Goal: Task Accomplishment & Management: Use online tool/utility

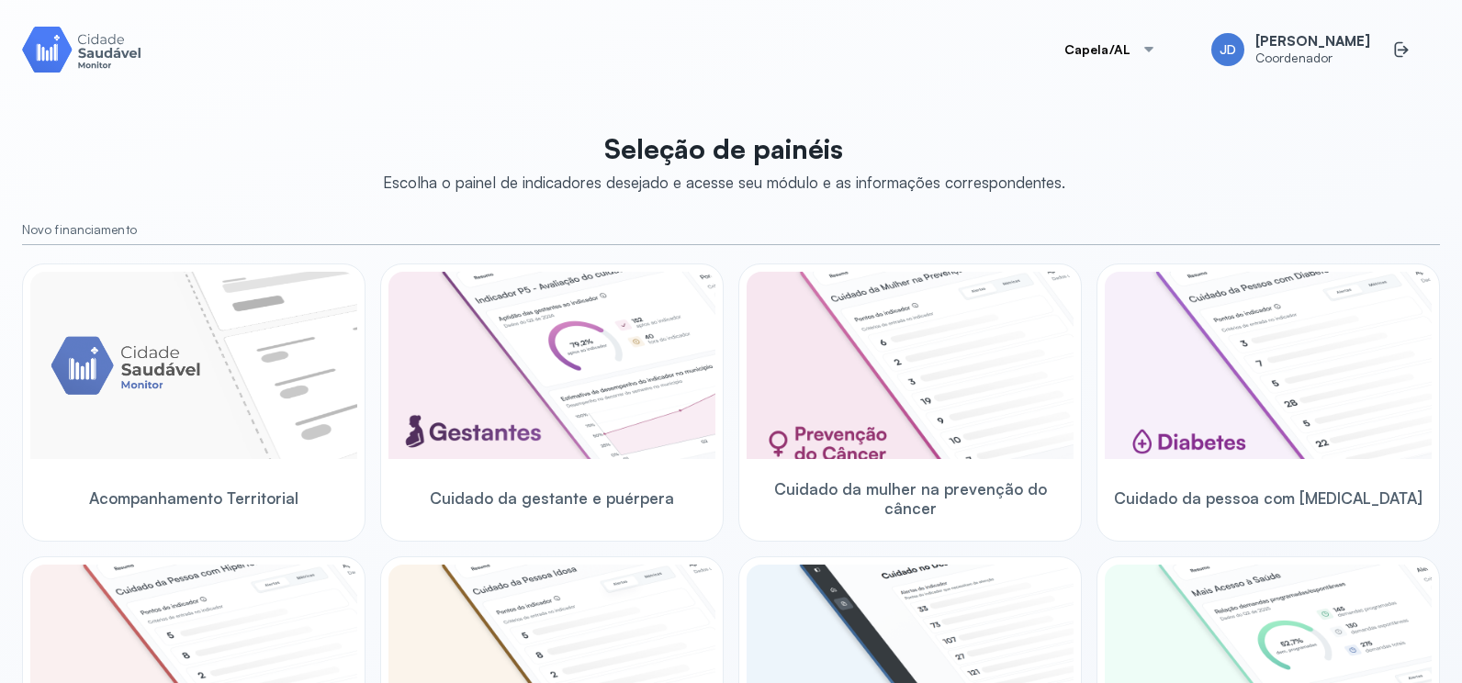
click at [117, 61] on img at bounding box center [81, 49] width 119 height 52
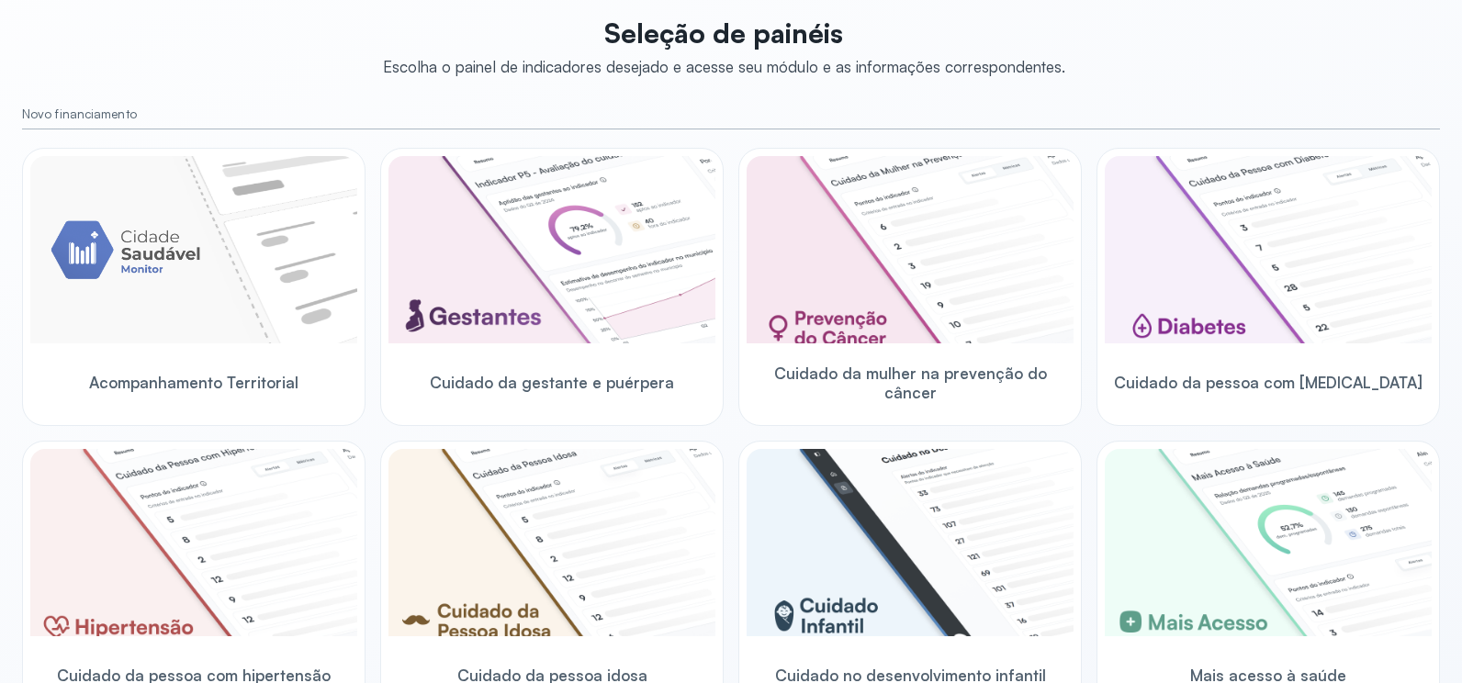
scroll to position [538, 0]
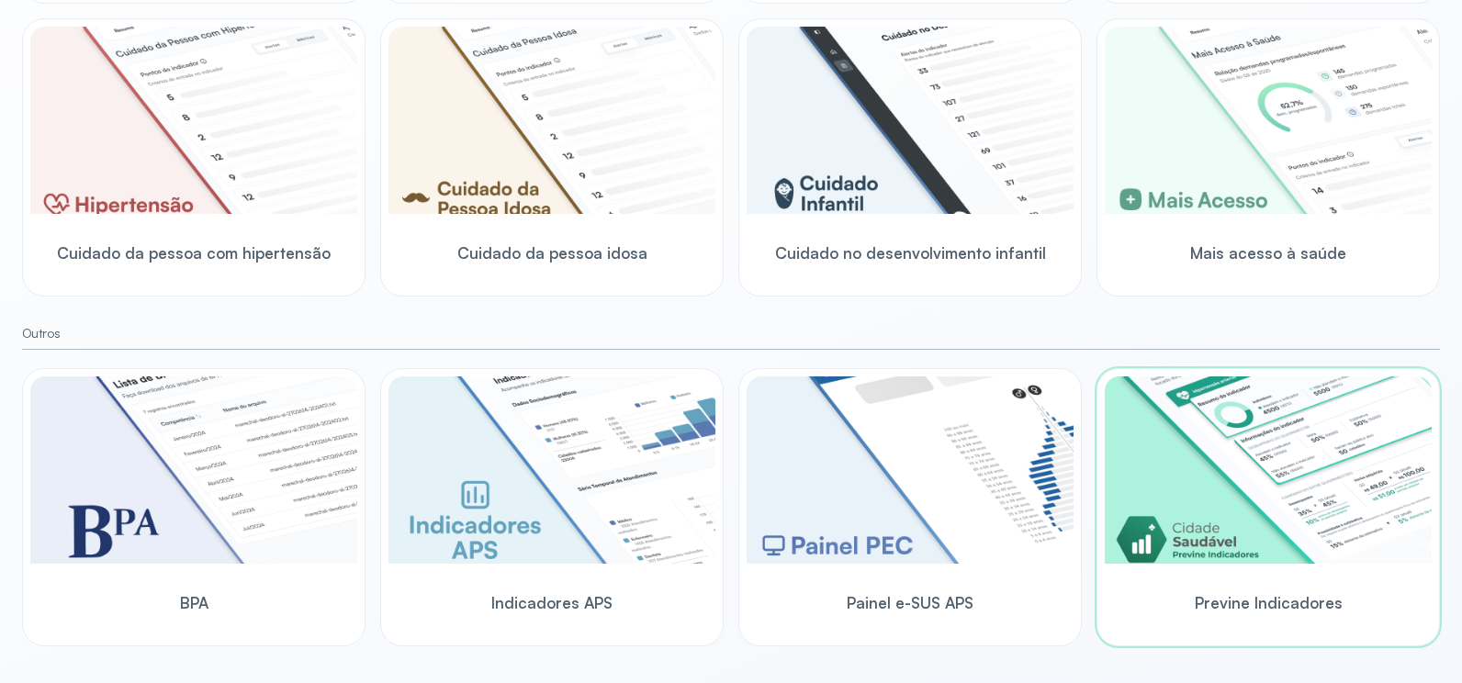
click at [1239, 511] on img at bounding box center [1268, 469] width 327 height 187
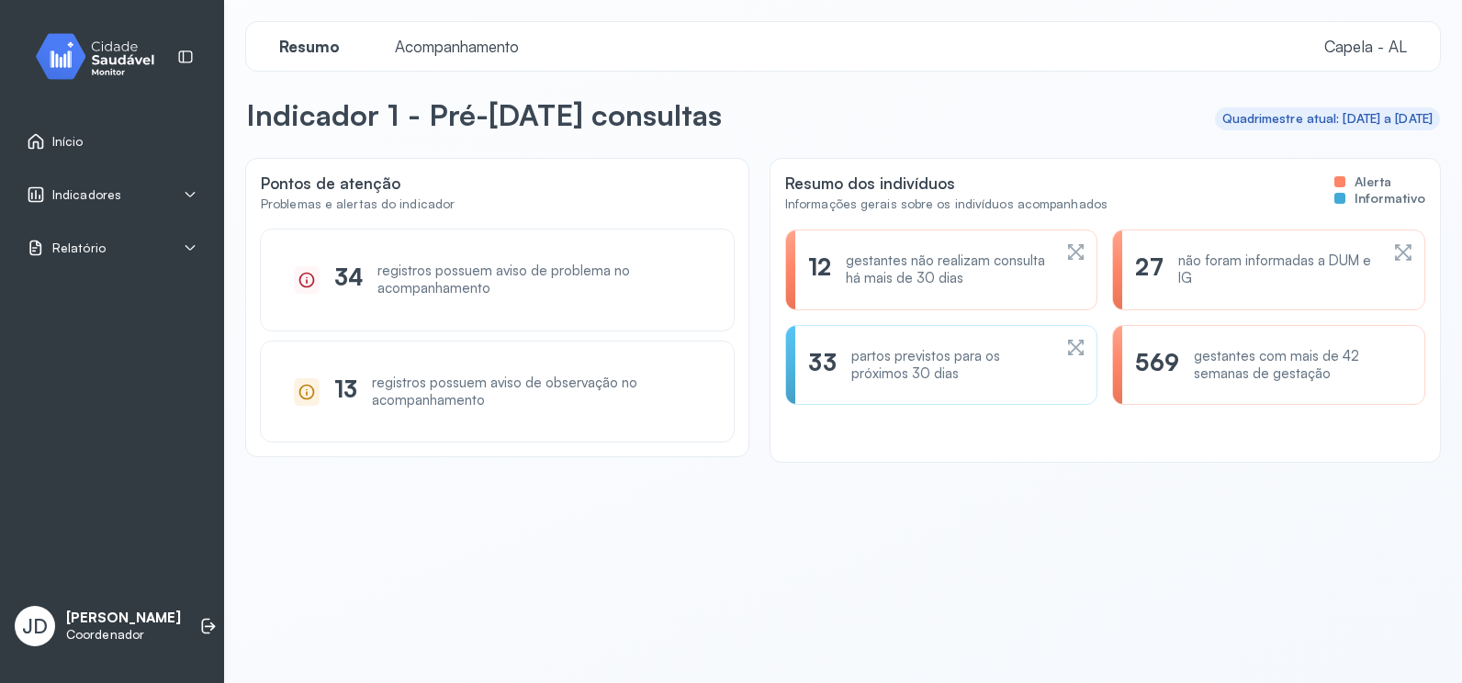
click at [454, 51] on span "Acompanhamento" at bounding box center [457, 46] width 146 height 19
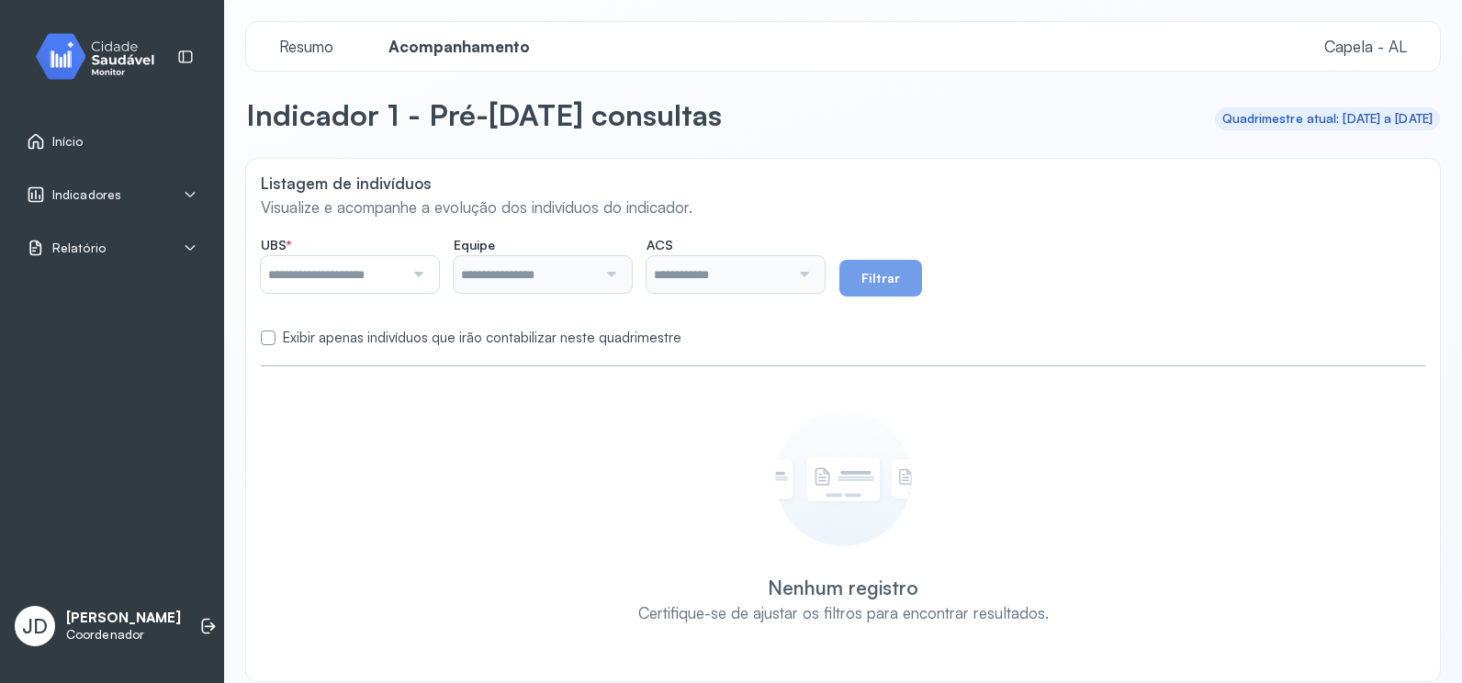
click at [424, 275] on div at bounding box center [416, 274] width 24 height 37
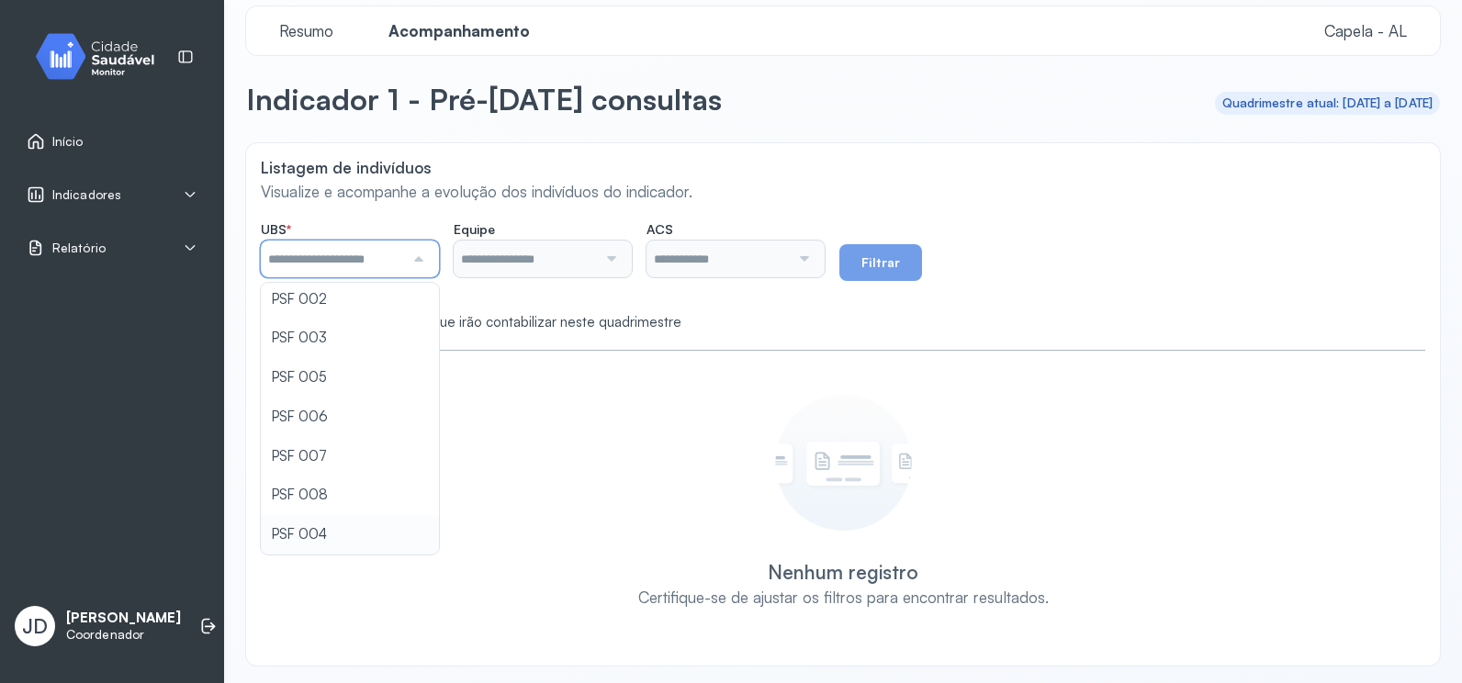
scroll to position [20, 0]
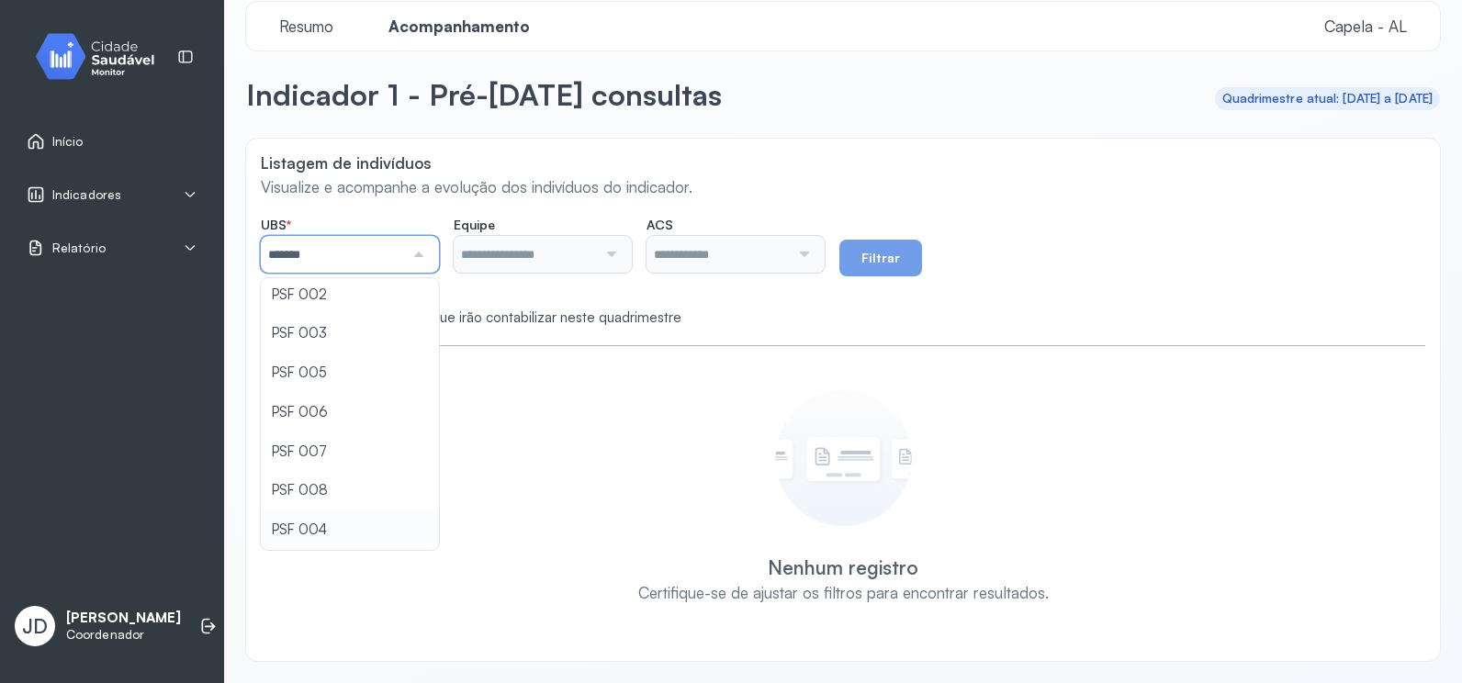
click at [318, 533] on div "Listagem de indivíduos Visualize e acompanhe a evolução dos indivíduos do indic…" at bounding box center [843, 400] width 1194 height 522
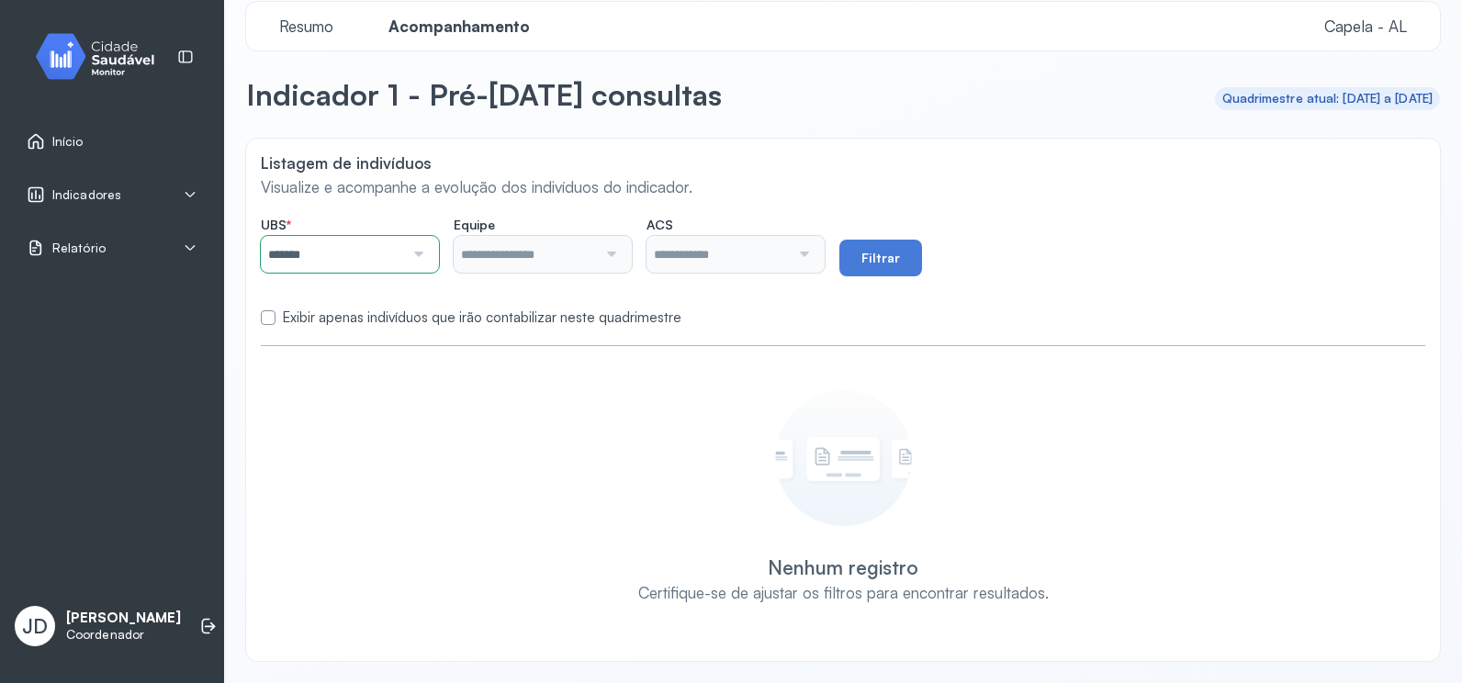
type input "**********"
click at [618, 257] on div at bounding box center [609, 254] width 24 height 37
click at [567, 355] on div "**********" at bounding box center [843, 400] width 1194 height 522
click at [877, 257] on button "Filtrar" at bounding box center [880, 258] width 83 height 37
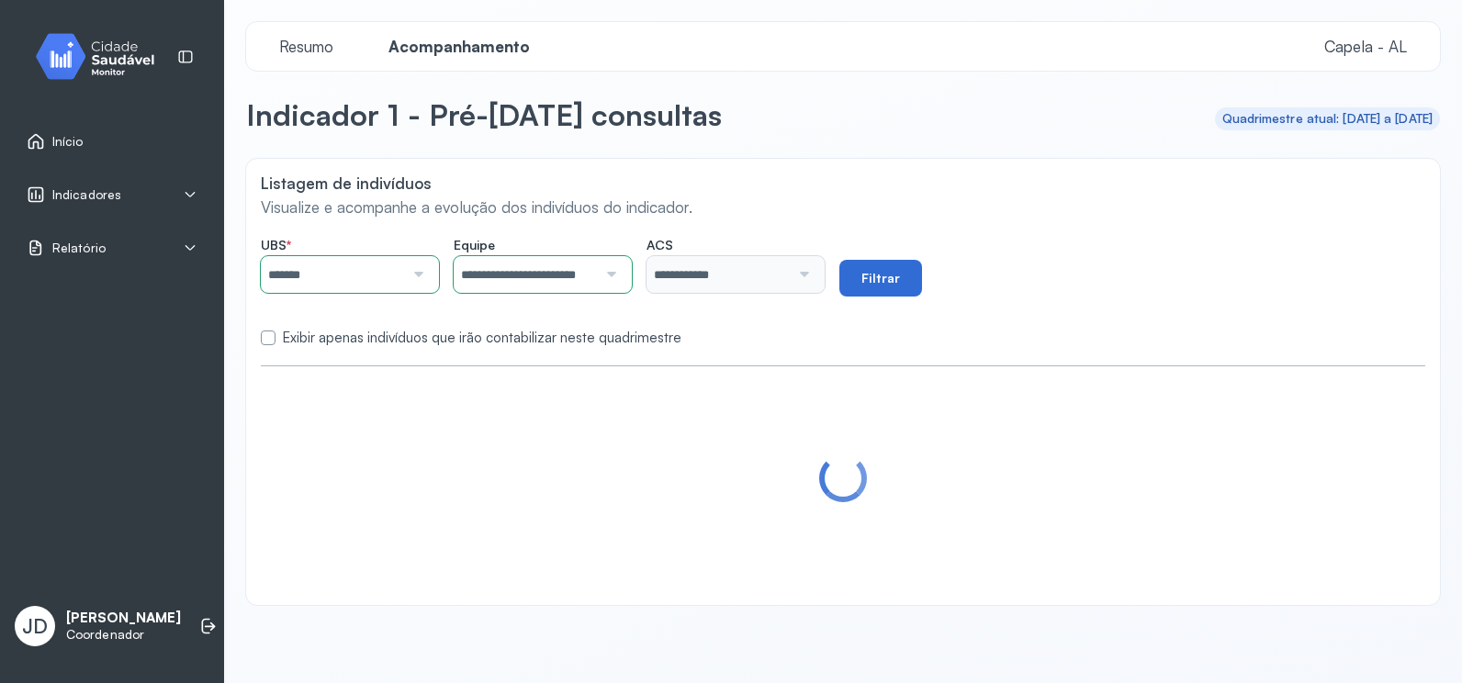
scroll to position [0, 0]
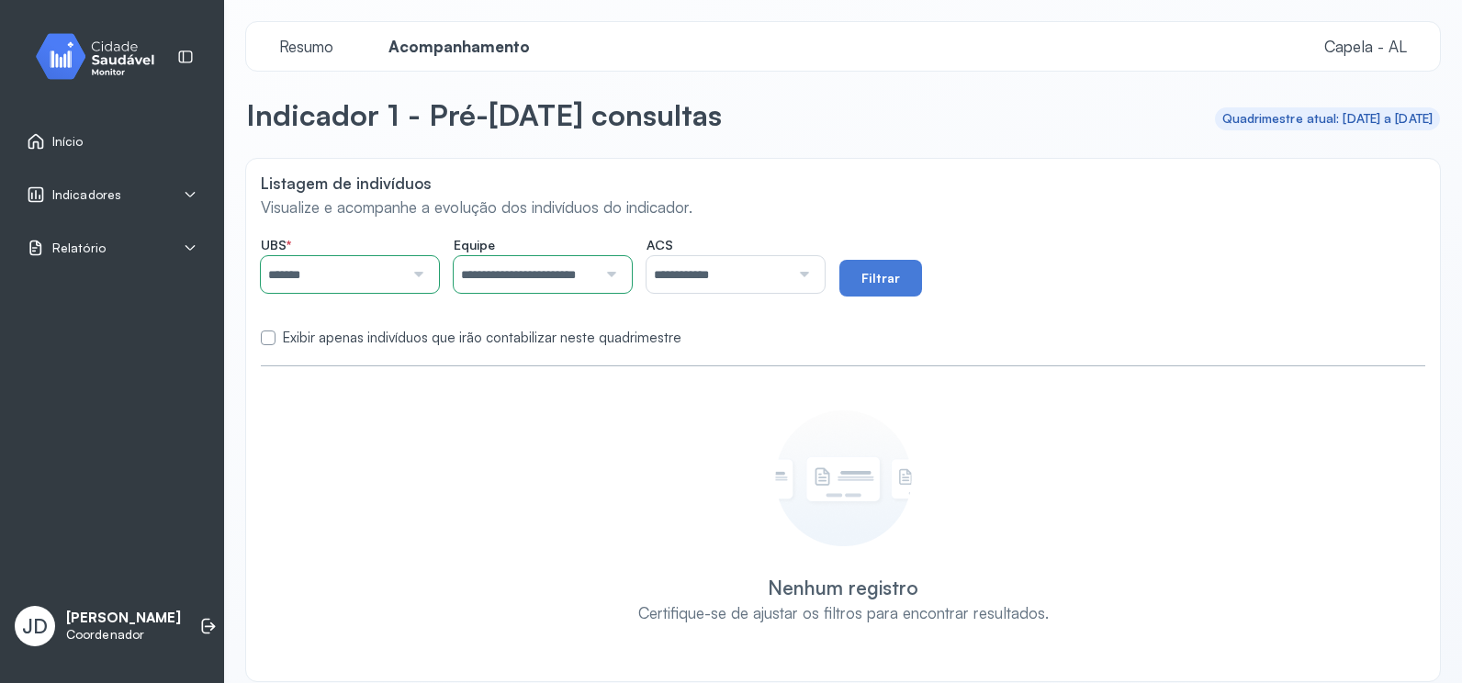
click at [275, 343] on label at bounding box center [268, 338] width 15 height 15
click at [897, 281] on button "Filtrar" at bounding box center [880, 278] width 83 height 37
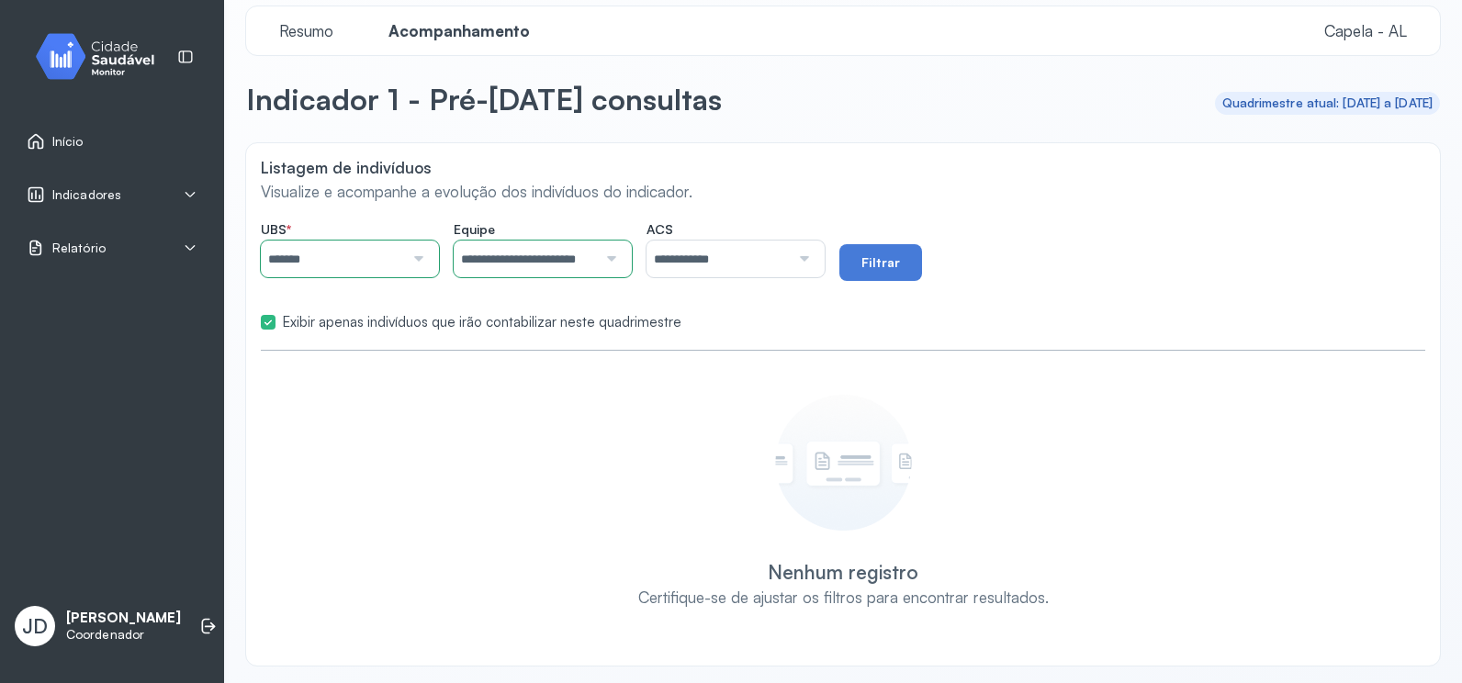
scroll to position [20, 0]
